Goal: Contribute content

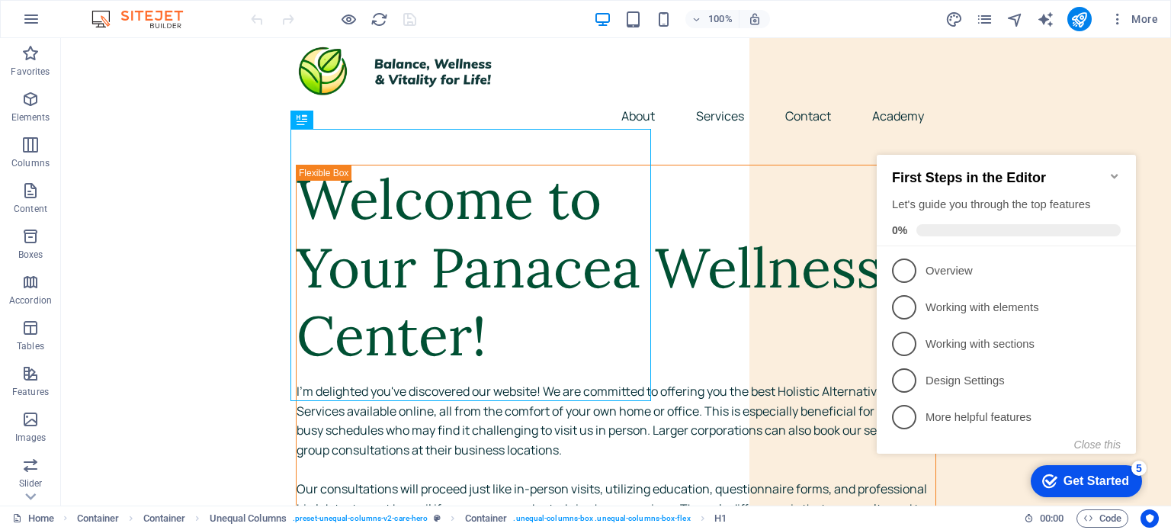
click at [1118, 170] on icon "Minimize checklist" at bounding box center [1115, 176] width 12 height 12
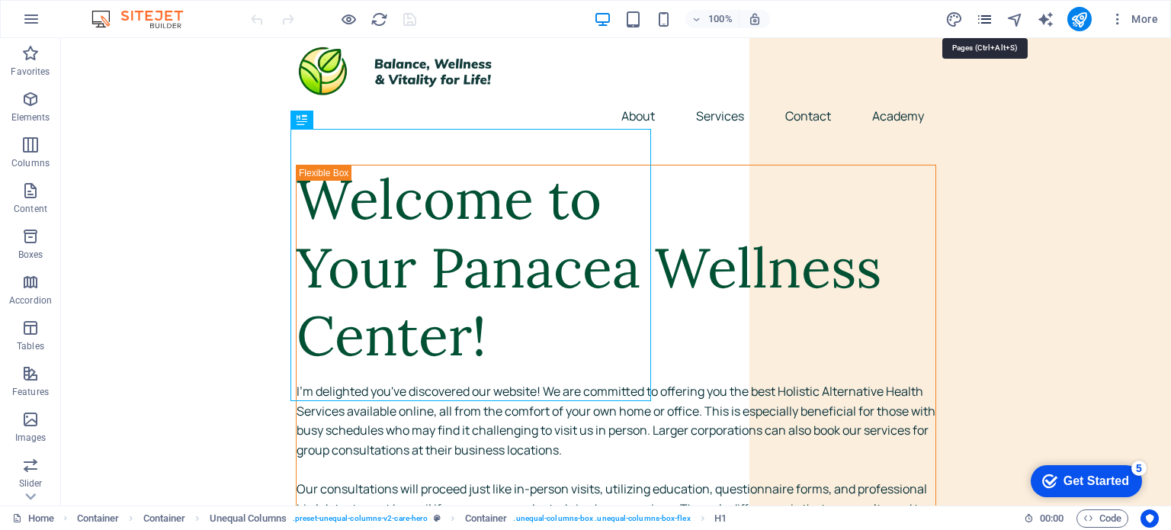
click at [980, 17] on icon "pages" at bounding box center [985, 20] width 18 height 18
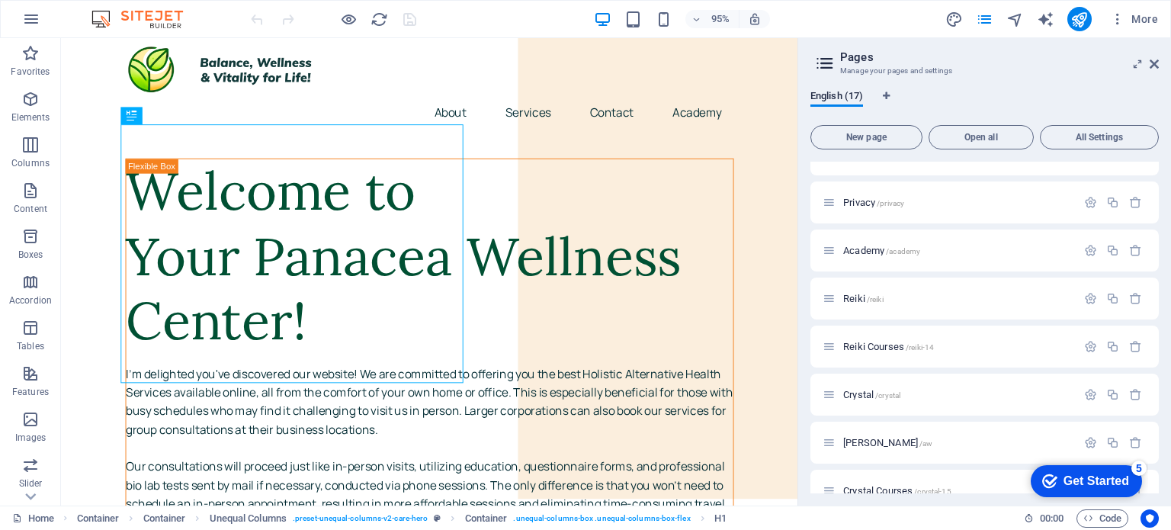
scroll to position [485, 0]
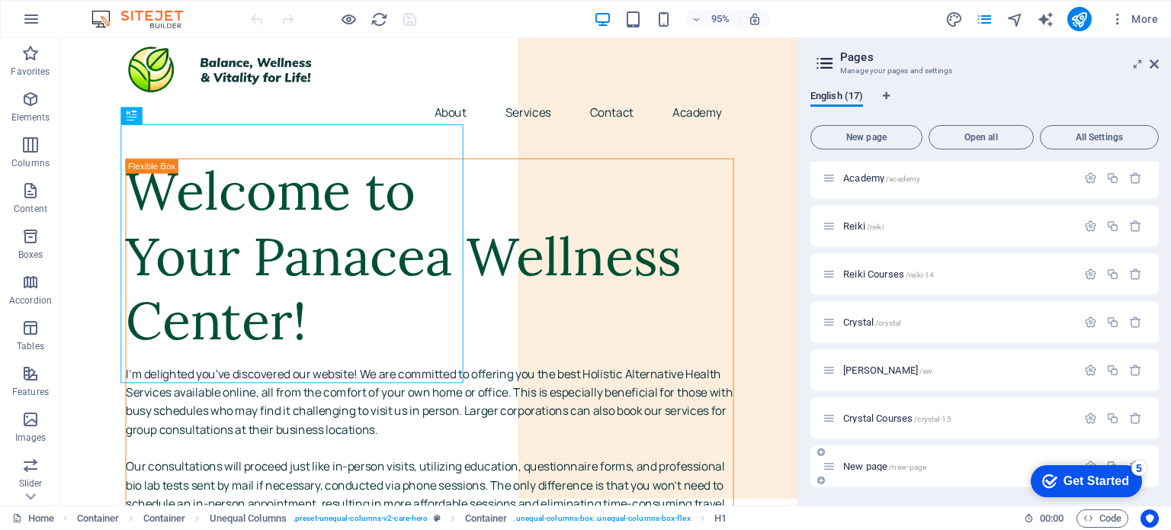
click at [894, 463] on span "/new-page" at bounding box center [907, 467] width 37 height 8
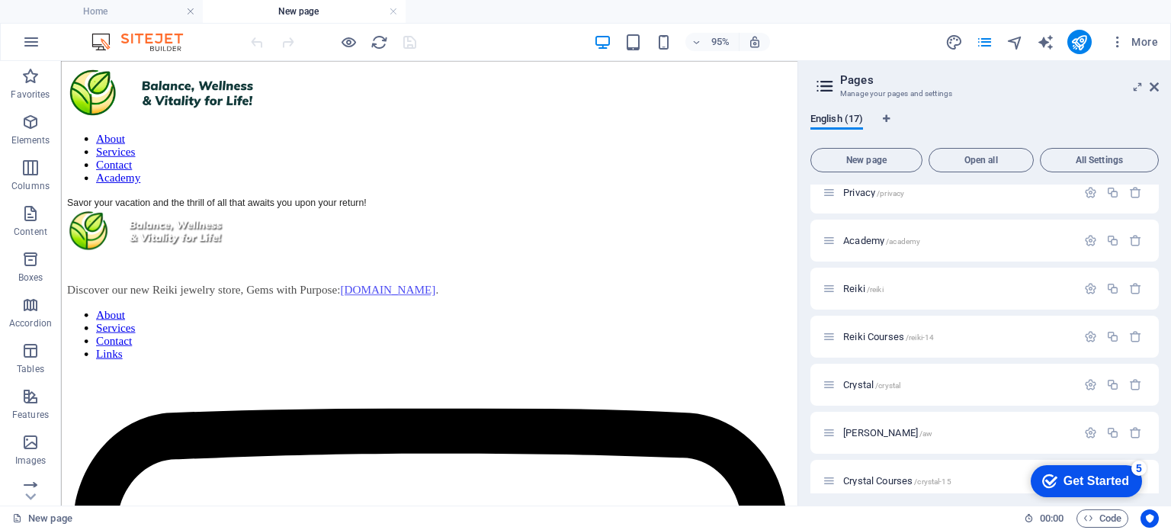
scroll to position [0, 0]
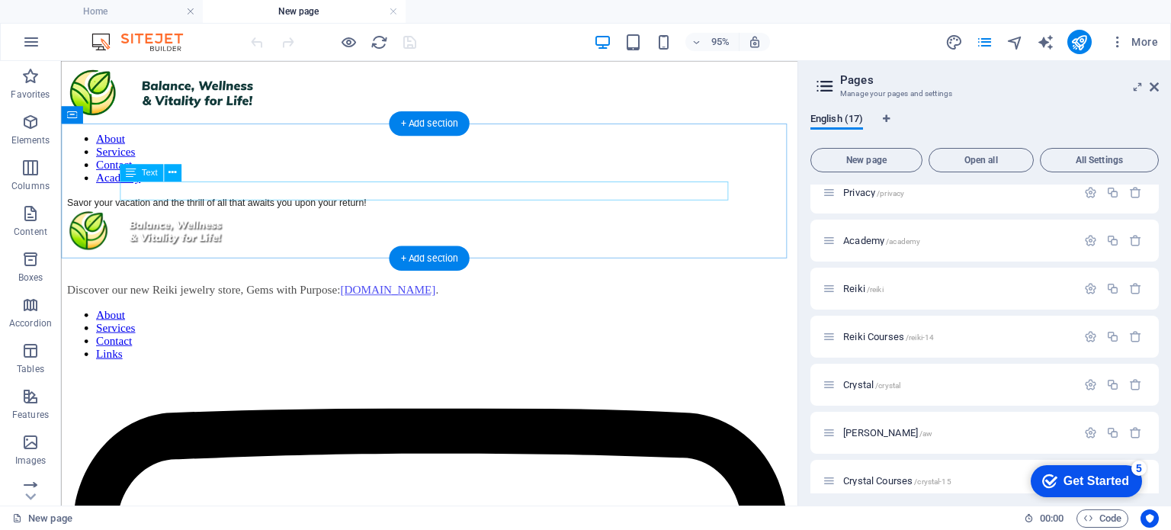
click at [404, 203] on div "Savor your vacation and the thrill of all that awaits you upon your return!" at bounding box center [448, 210] width 763 height 14
click at [497, 203] on div "Savor your vacation and the thrill of all that awaits you upon your return!" at bounding box center [448, 210] width 763 height 14
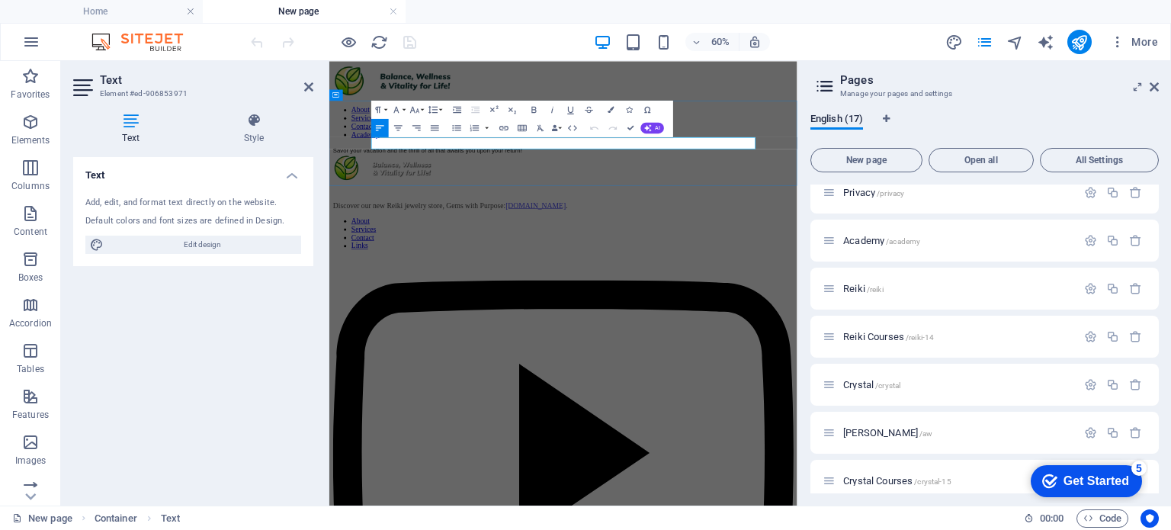
click at [792, 203] on div "Savor your vacation and the thrill of all that awaits you upon your return!" at bounding box center [720, 210] width 768 height 14
click at [654, 124] on button "AI" at bounding box center [653, 128] width 24 height 11
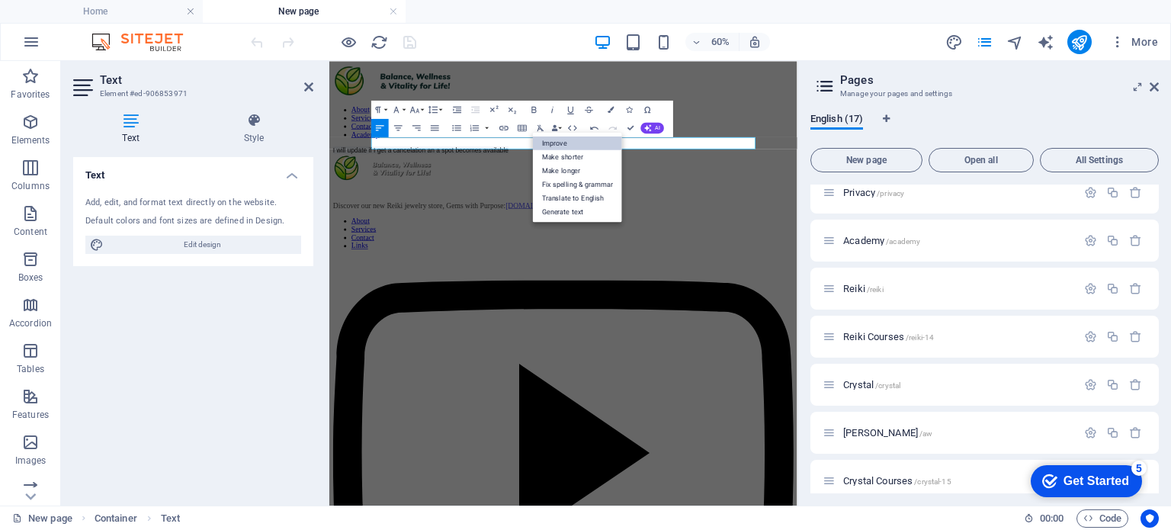
click at [553, 146] on link "Improve" at bounding box center [577, 143] width 89 height 14
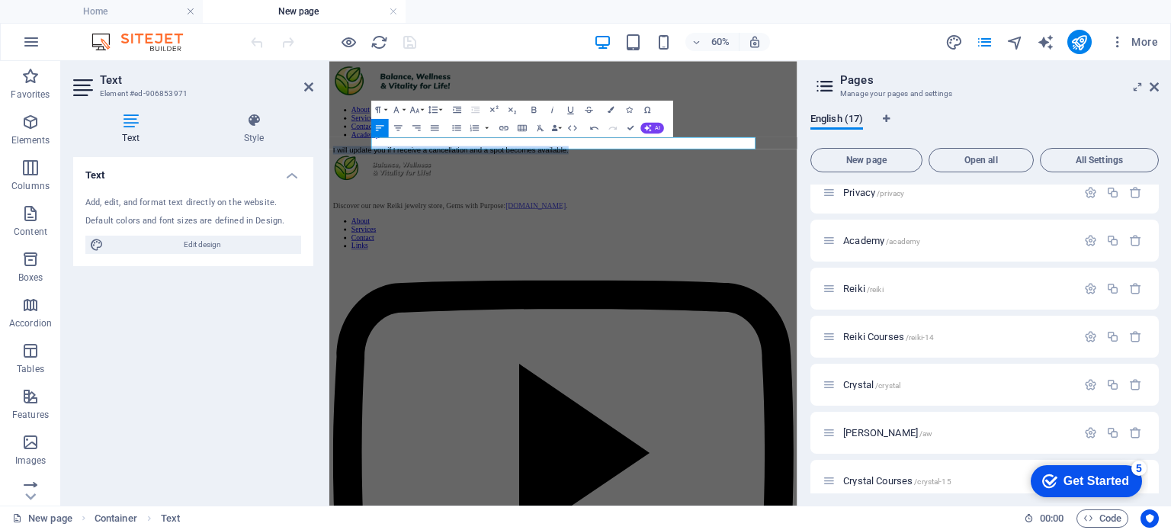
drag, startPoint x: 869, startPoint y: 188, endPoint x: 616, endPoint y: 206, distance: 253.1
copy div "I will update you if I receive a cancellation and a spot becomes available."
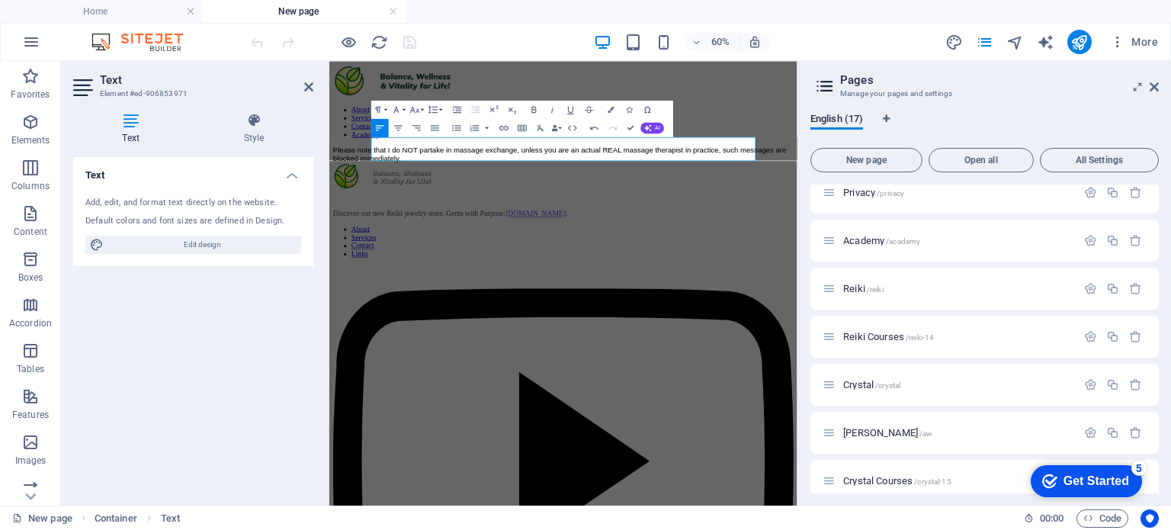
scroll to position [1496, 1]
click at [652, 126] on button "AI" at bounding box center [653, 128] width 24 height 11
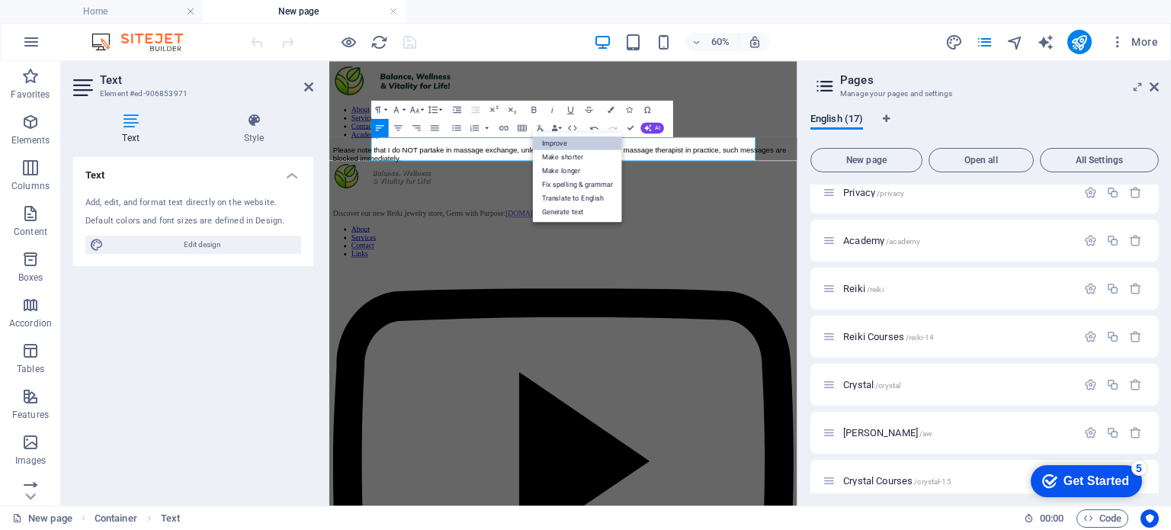
click at [548, 140] on link "Improve" at bounding box center [577, 143] width 89 height 14
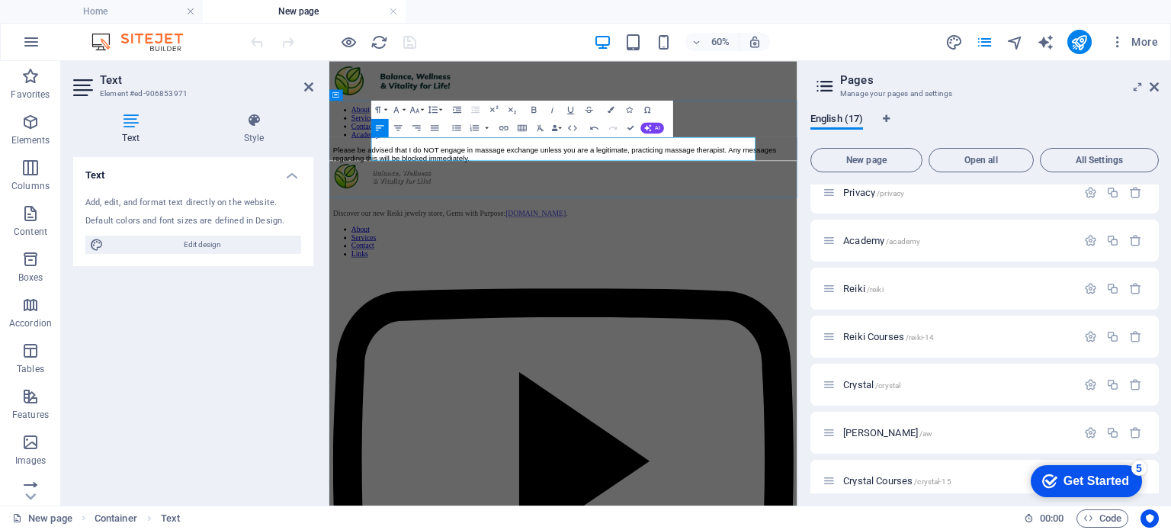
click at [401, 217] on div "Please be advised that I do NOT engage in massage exchange unless you are a leg…" at bounding box center [720, 216] width 768 height 27
click at [653, 130] on button "AI" at bounding box center [653, 128] width 24 height 11
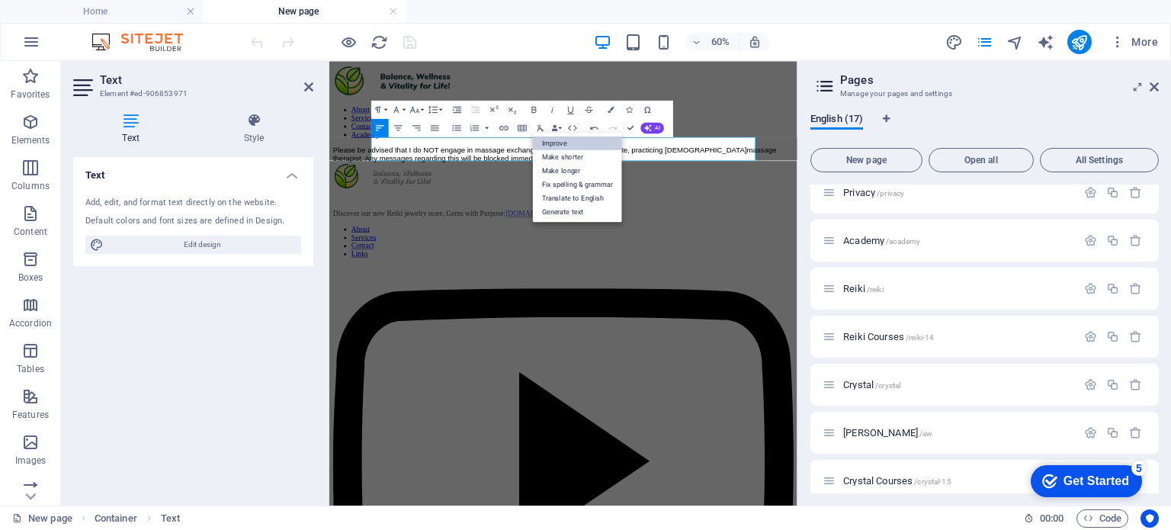
click at [561, 143] on link "Improve" at bounding box center [577, 143] width 89 height 14
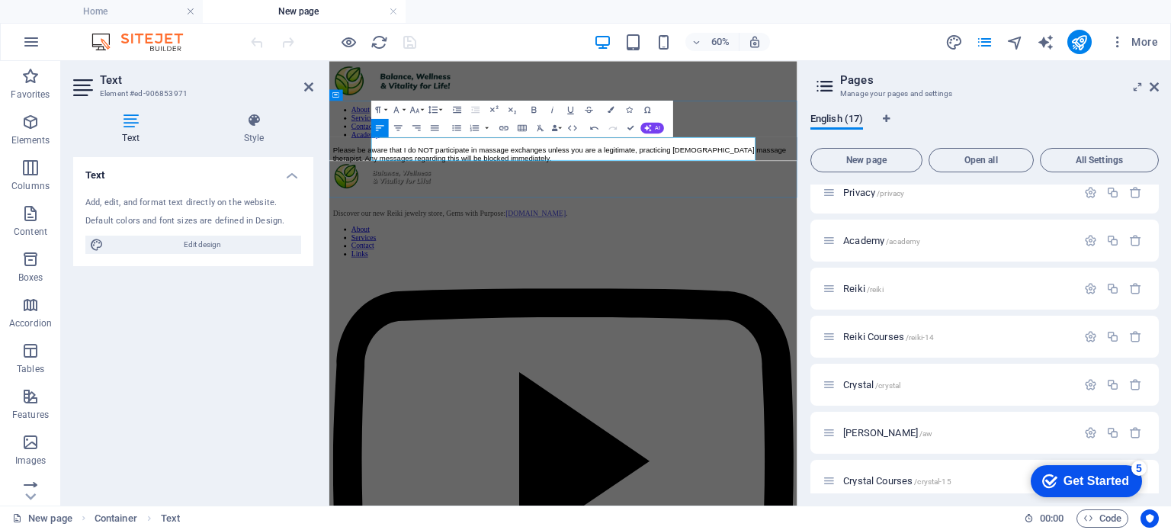
click at [940, 216] on div "Please be aware that I do NOT participate in massage exchanges unless you are a…" at bounding box center [720, 216] width 768 height 27
drag, startPoint x: 940, startPoint y: 216, endPoint x: 388, endPoint y: 208, distance: 552.2
click at [388, 208] on div "Please be aware that I do NOT participate in massage exchanges unless you are a…" at bounding box center [720, 216] width 768 height 27
copy div "[DEMOGRAPHIC_DATA] massage therapist. Any messages regarding this will be block…"
click at [948, 222] on div "Please be aware that I do NOT participate in massage exchanges unless you are a…" at bounding box center [720, 216] width 768 height 27
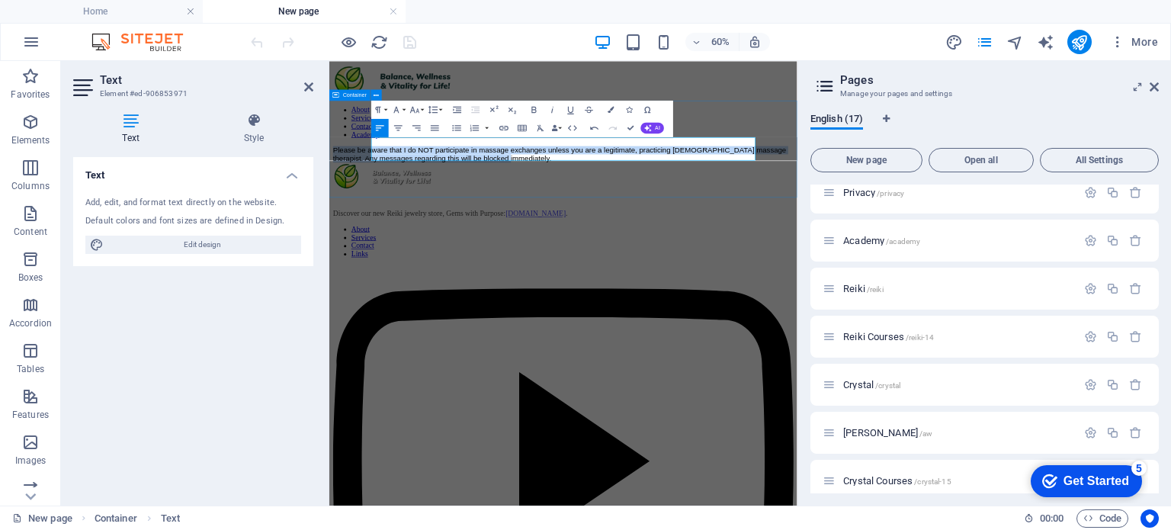
drag, startPoint x: 948, startPoint y: 223, endPoint x: 355, endPoint y: 185, distance: 593.9
click at [355, 203] on div "Please be aware that I do NOT participate in massage exchanges unless you are a…" at bounding box center [720, 216] width 768 height 27
copy div "Please be aware that I do NOT participate in massage exchanges unless you are a…"
click at [1155, 86] on icon at bounding box center [1154, 87] width 9 height 12
